Goal: Task Accomplishment & Management: Complete application form

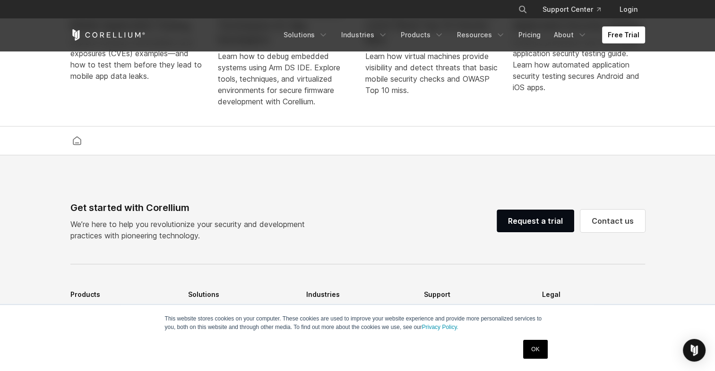
scroll to position [2032, 0]
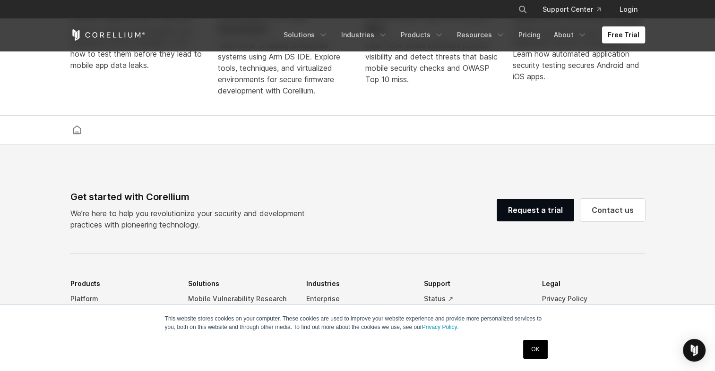
click at [620, 35] on link "Free Trial" at bounding box center [623, 34] width 43 height 17
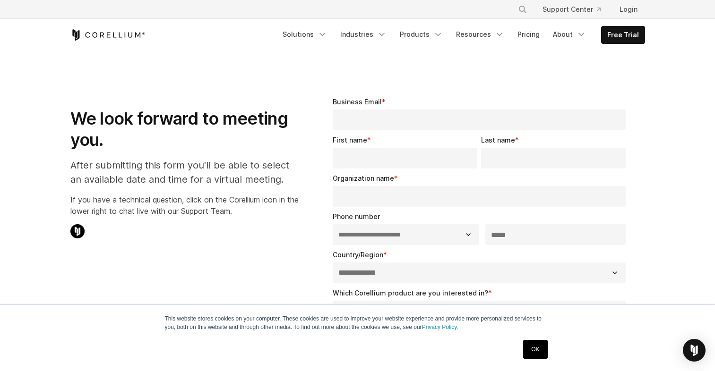
select select "**"
